Goal: Navigation & Orientation: Go to known website

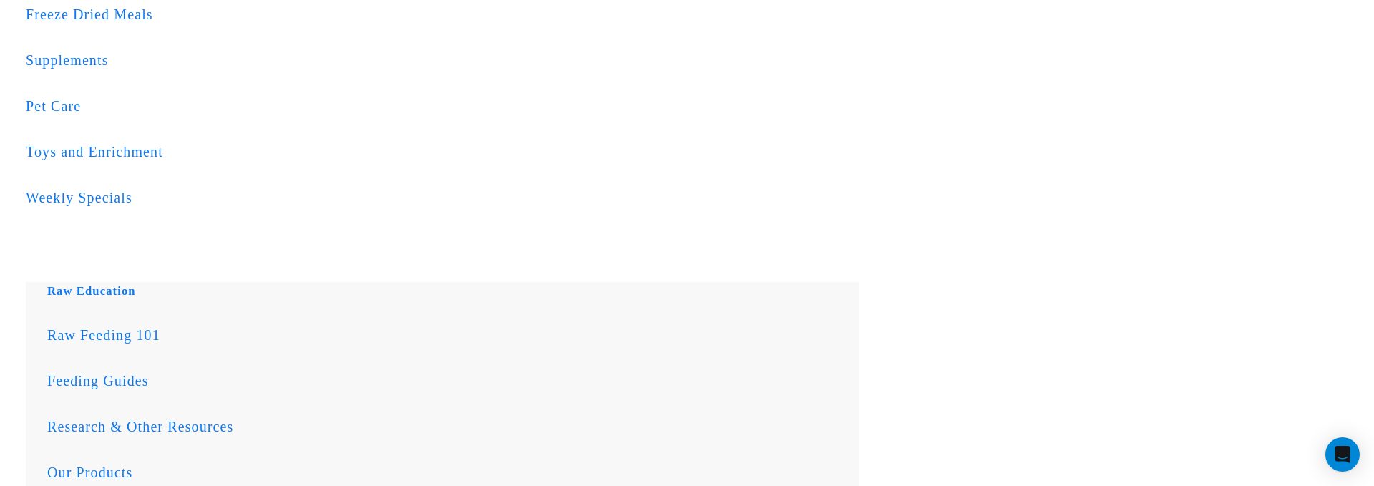
scroll to position [711, 0]
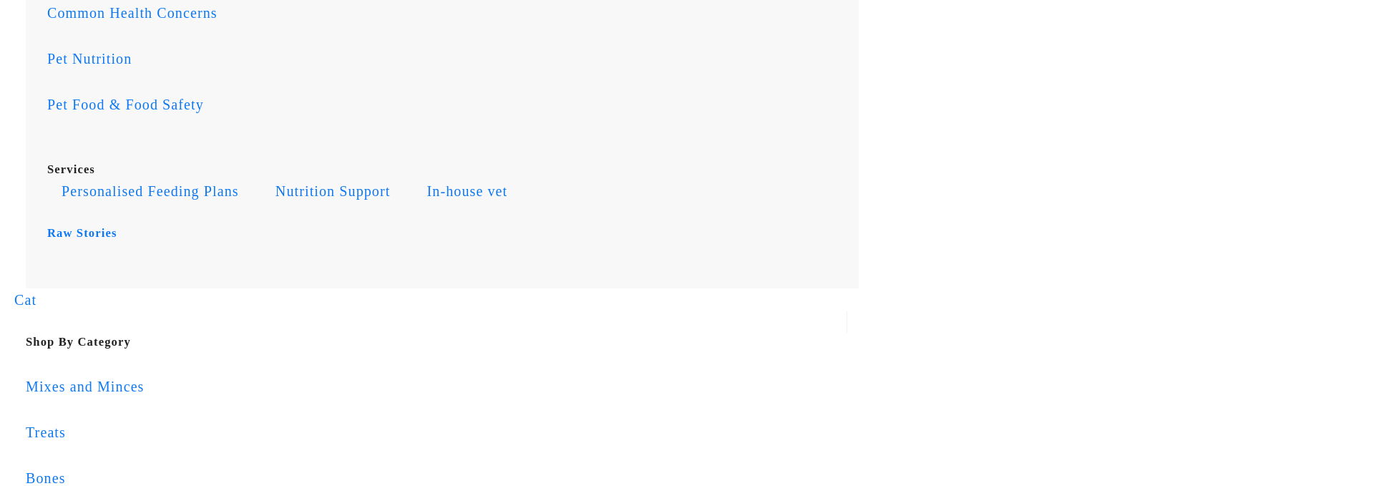
scroll to position [1167, 0]
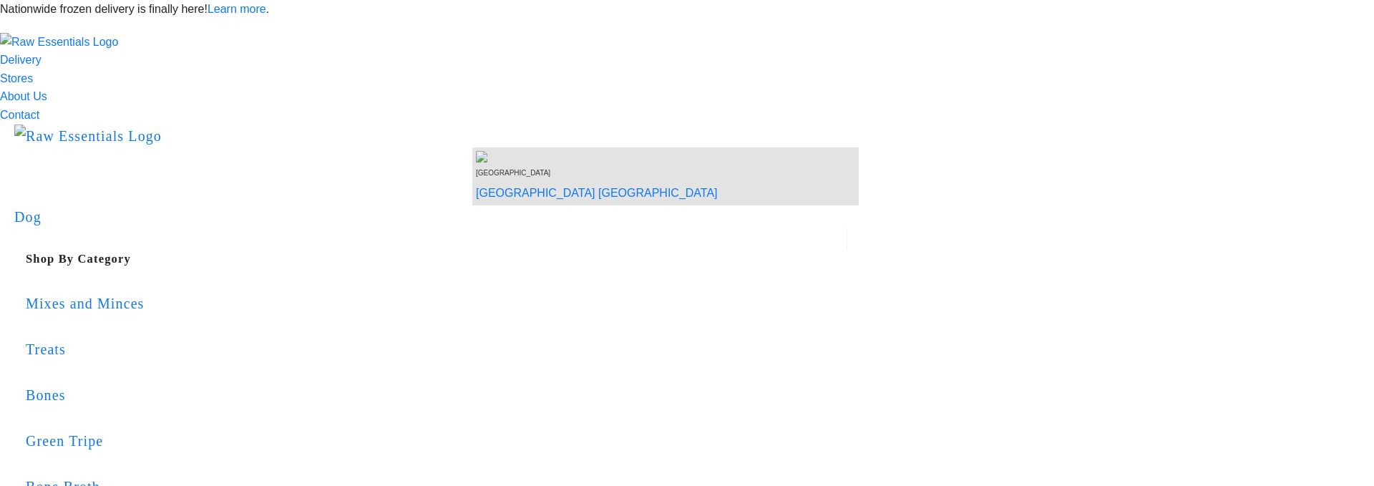
scroll to position [1167, 0]
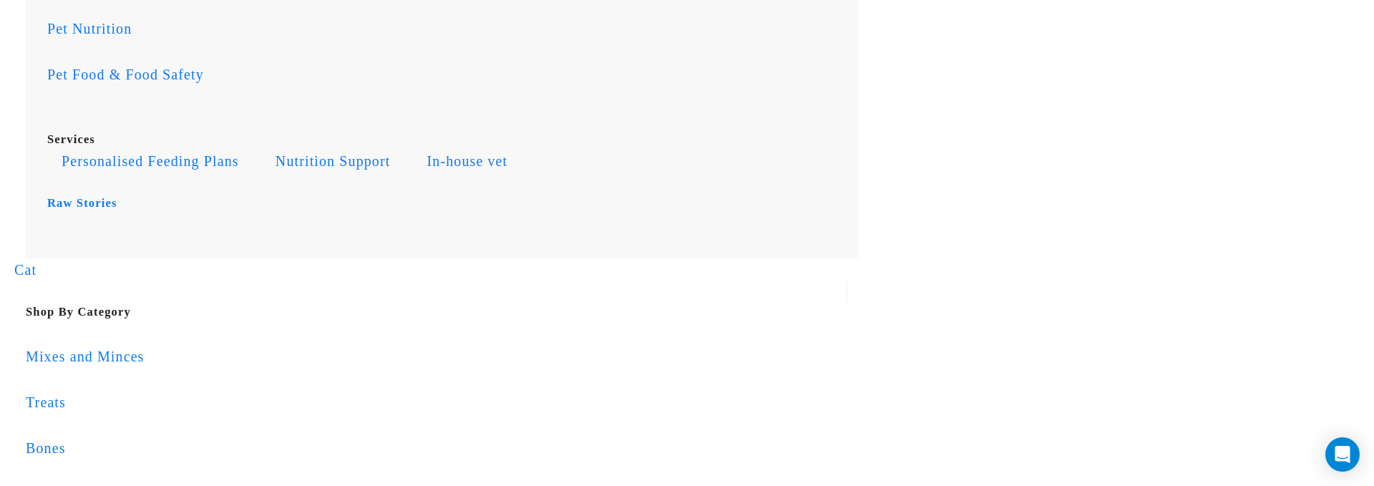
scroll to position [1218, 0]
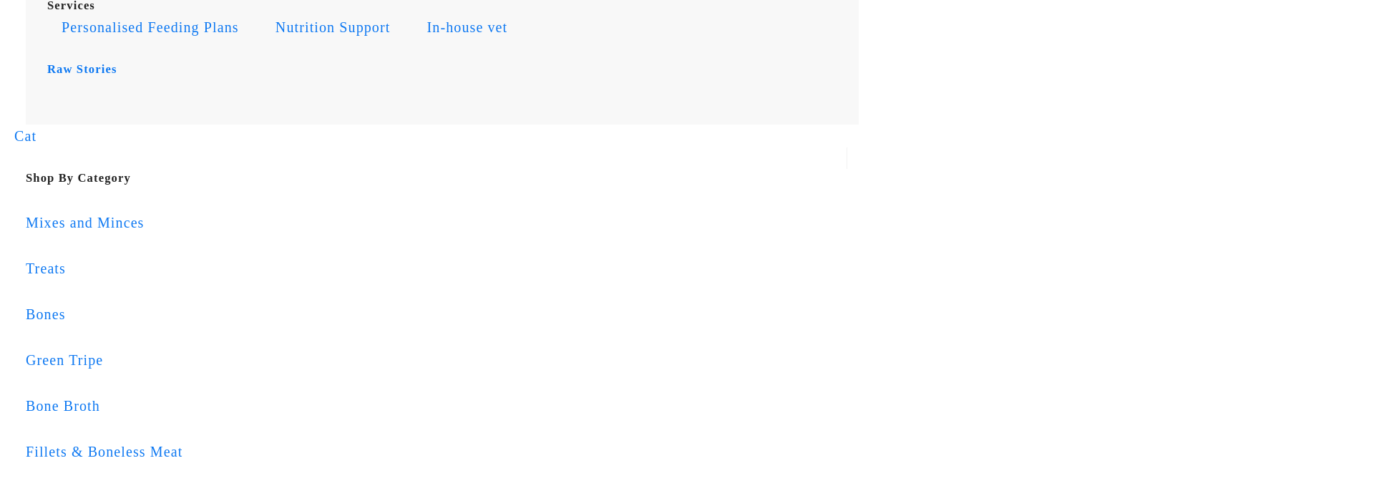
scroll to position [1218, 0]
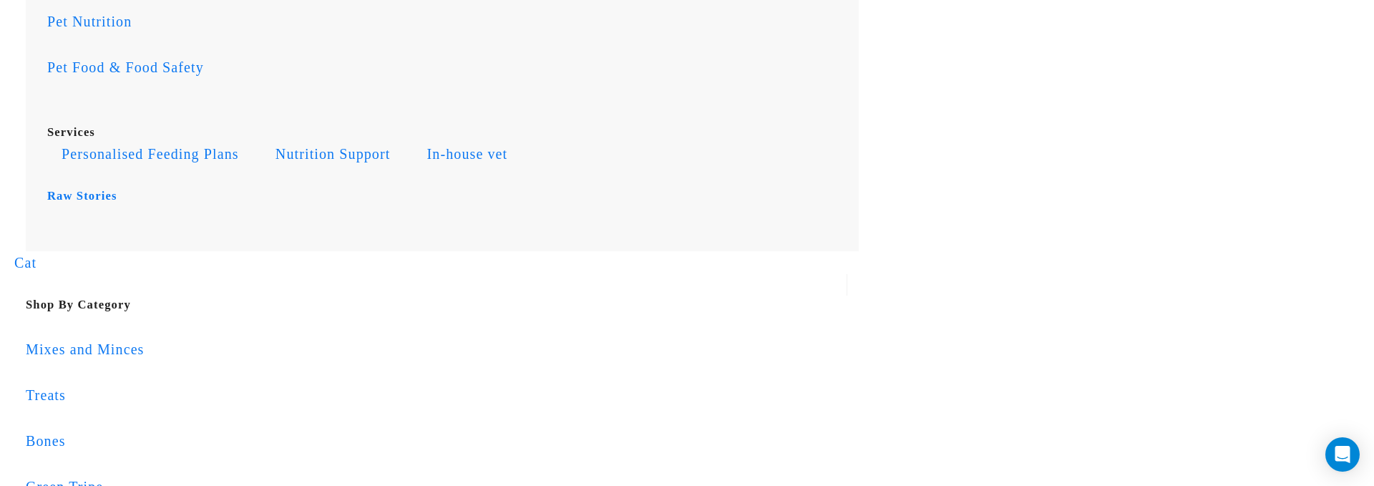
scroll to position [1197, 0]
